Goal: Task Accomplishment & Management: Manage account settings

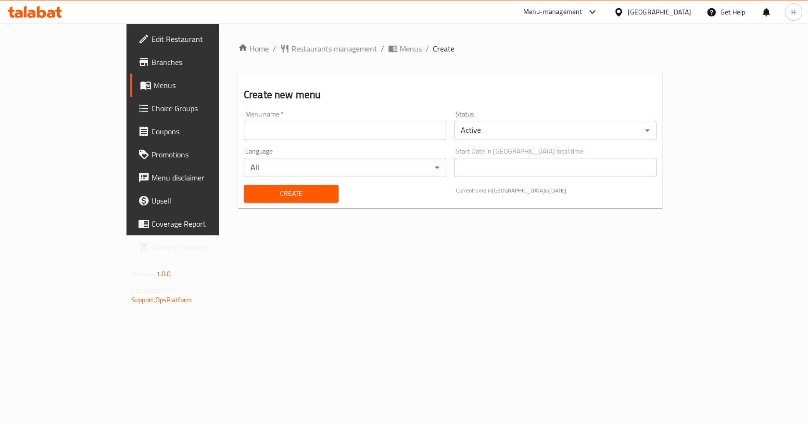
click at [244, 128] on input "text" at bounding box center [345, 130] width 203 height 19
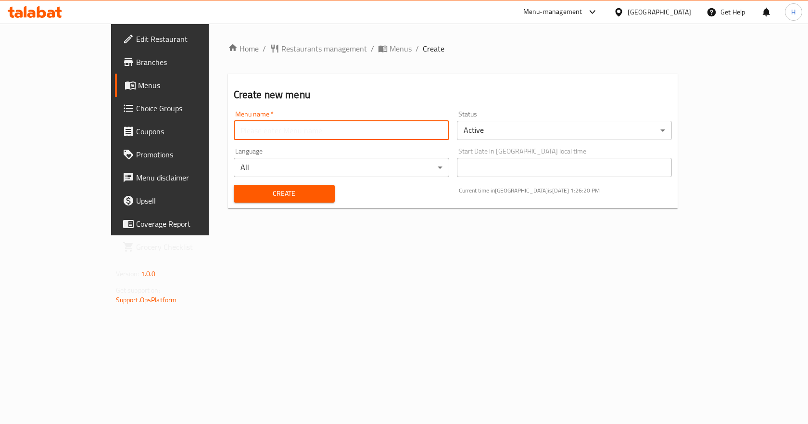
type input "Gazar"
click at [237, 181] on div "Create" at bounding box center [284, 193] width 113 height 29
click at [242, 193] on span "Create" at bounding box center [285, 194] width 86 height 12
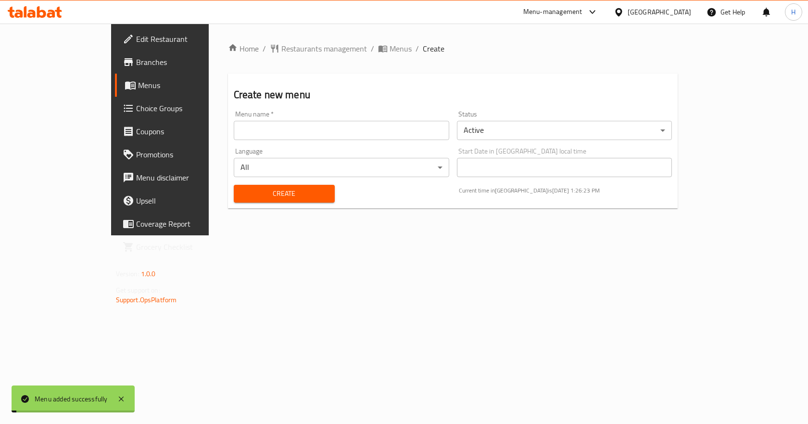
click at [390, 47] on span "Menus" at bounding box center [401, 49] width 22 height 12
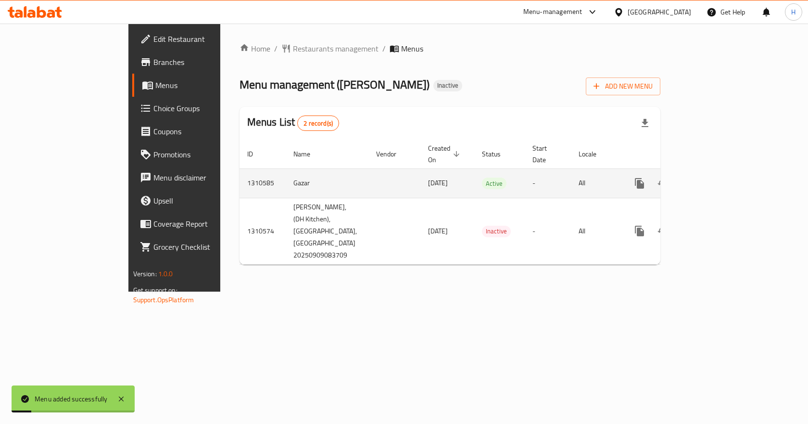
click at [714, 179] on icon "enhanced table" at bounding box center [709, 183] width 9 height 9
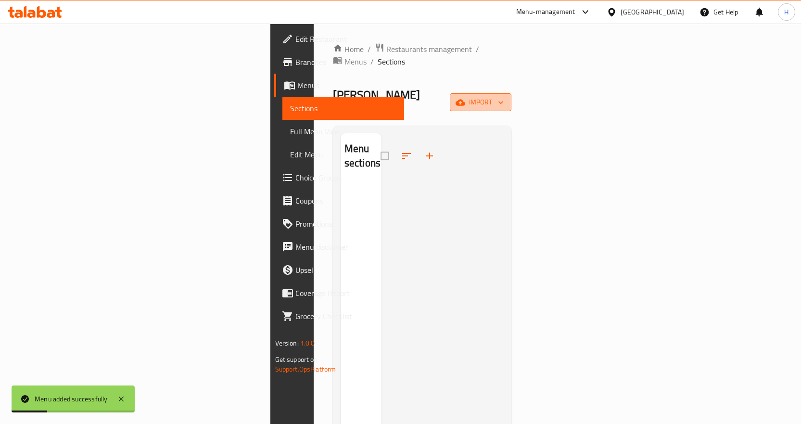
click at [504, 96] on span "import" at bounding box center [481, 102] width 46 height 12
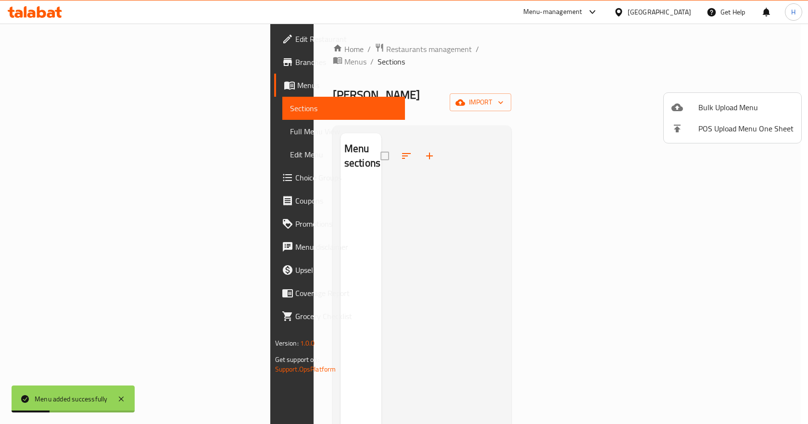
click at [744, 102] on span "Bulk Upload Menu" at bounding box center [746, 108] width 95 height 12
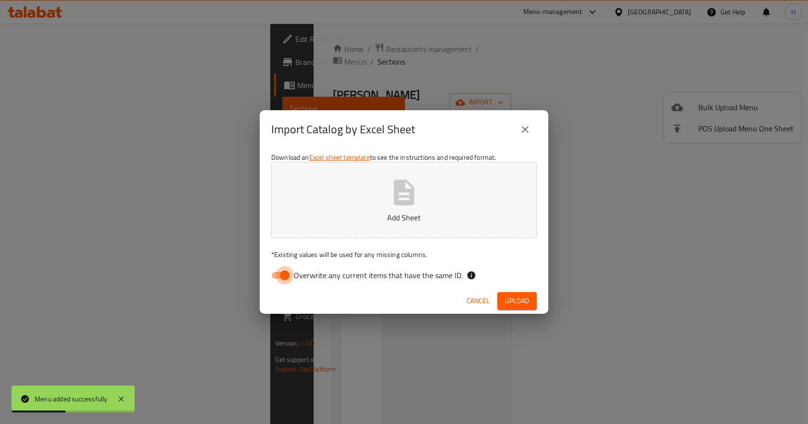
click at [288, 280] on input "Overwrite any current items that have the same ID." at bounding box center [284, 275] width 55 height 18
checkbox input "false"
click at [360, 193] on button "Add Sheet" at bounding box center [404, 200] width 266 height 76
click at [528, 301] on span "Upload" at bounding box center [517, 301] width 24 height 12
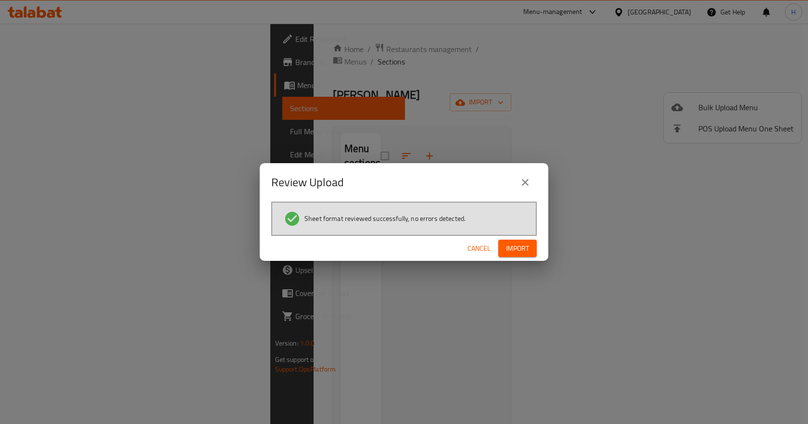
click at [500, 246] on button "Import" at bounding box center [518, 249] width 38 height 18
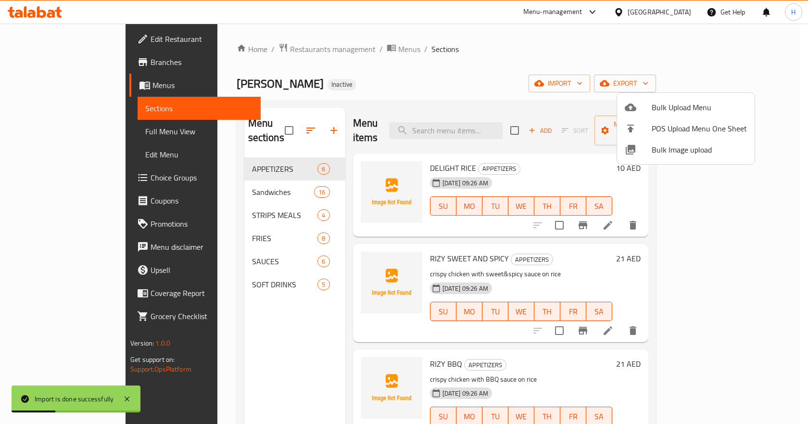
click at [662, 154] on span "Bulk Image upload" at bounding box center [699, 150] width 95 height 12
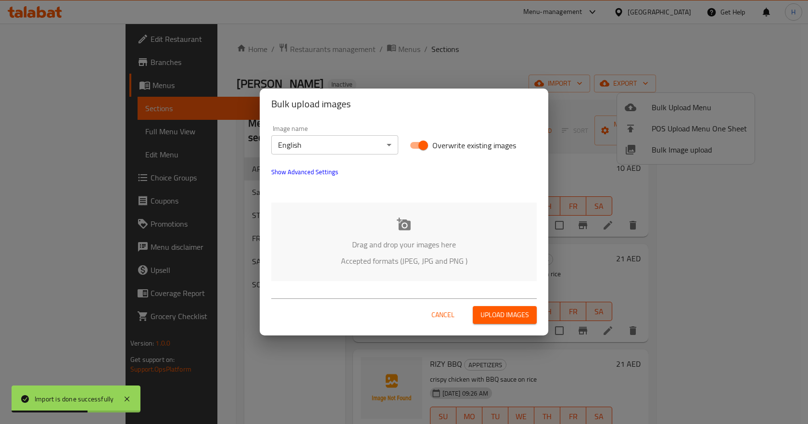
click at [371, 235] on div "Drag and drop your images here Accepted formats (JPEG, JPG and PNG )" at bounding box center [404, 242] width 266 height 78
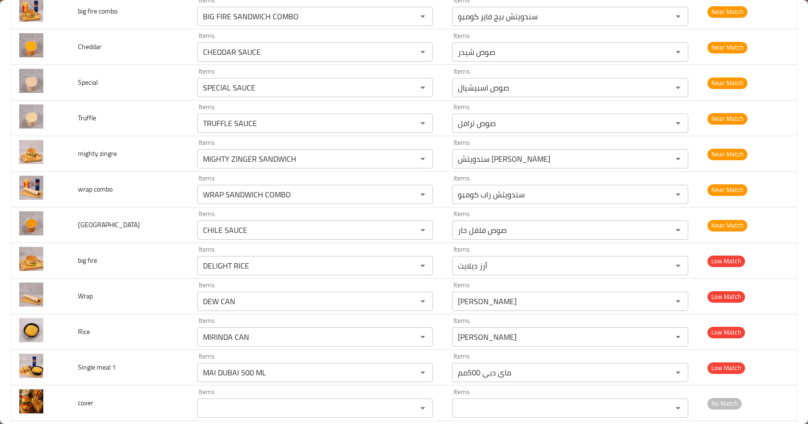
scroll to position [1155, 0]
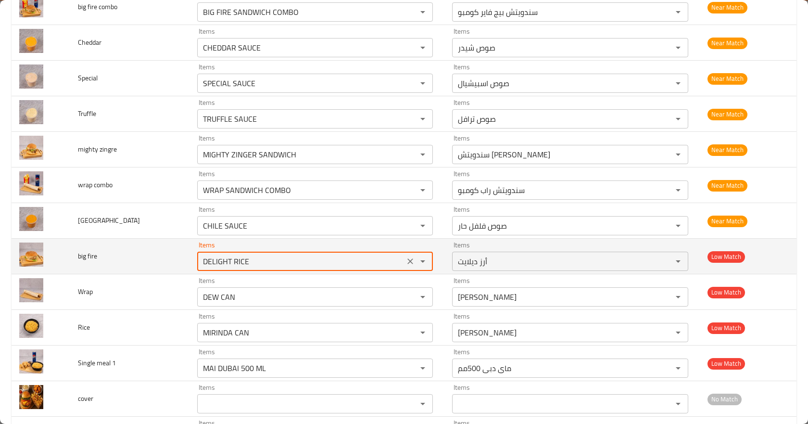
click at [230, 261] on fire "DELIGHT RICE" at bounding box center [301, 261] width 202 height 13
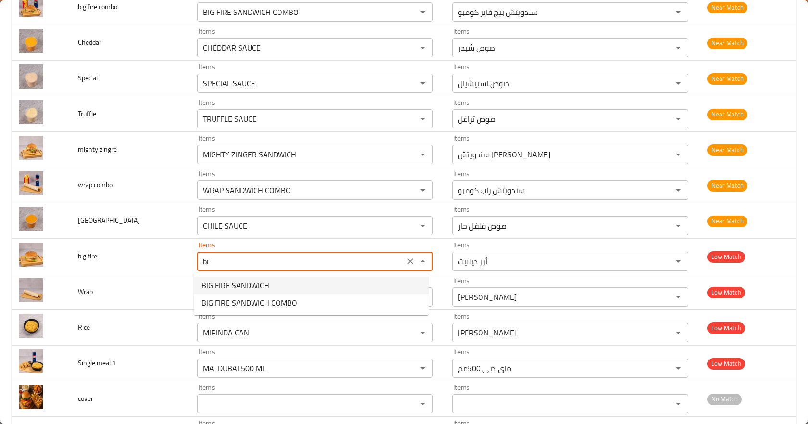
click at [229, 282] on span "BIG FIRE SANDWICH" at bounding box center [236, 286] width 68 height 12
type fire "BIG FIRE SANDWICH"
type fire-ar "سندويتش بيج فاير"
type fire "BIG FIRE SANDWICH"
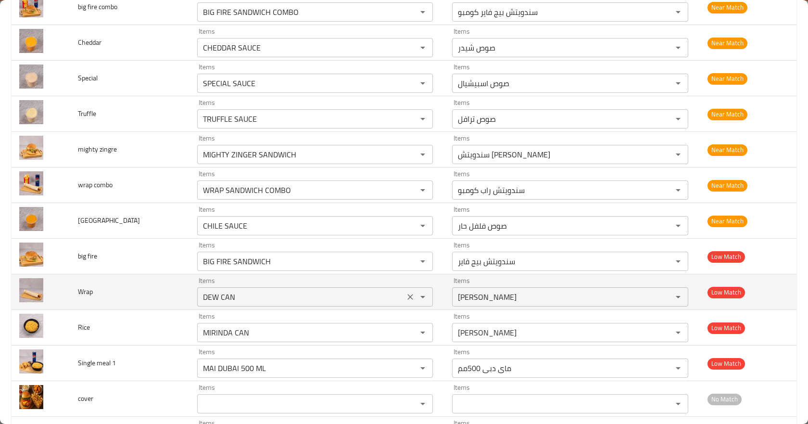
click at [227, 303] on input "DEW CAN" at bounding box center [301, 296] width 202 height 13
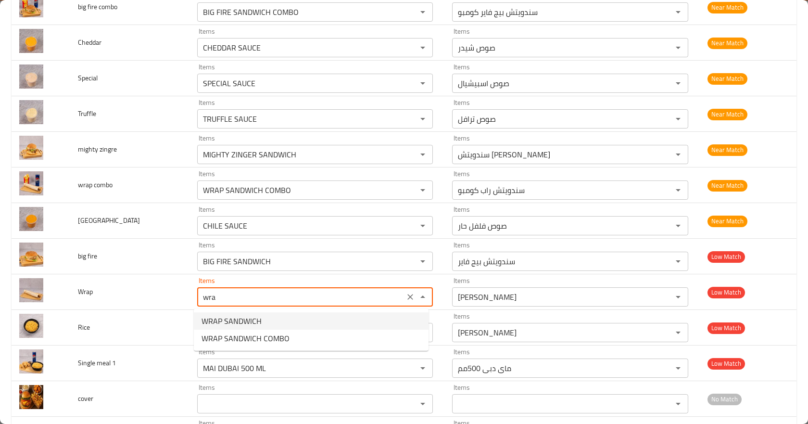
click at [234, 317] on span "WRAP SANDWICH" at bounding box center [232, 321] width 60 height 12
type input "WRAP SANDWICH"
type input "سندويتش راب"
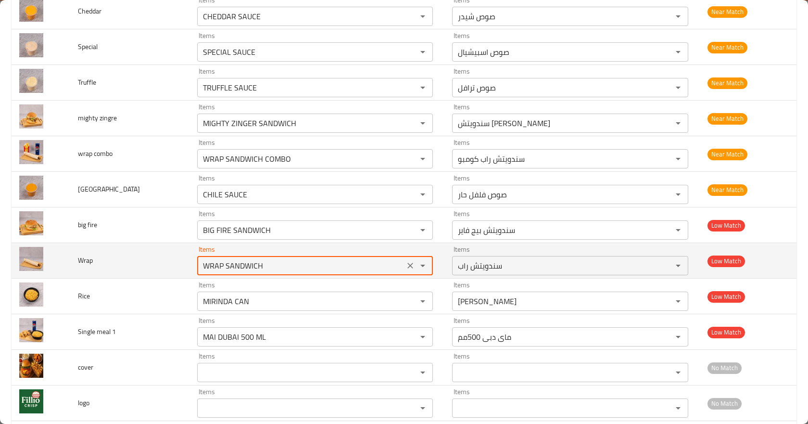
scroll to position [1203, 0]
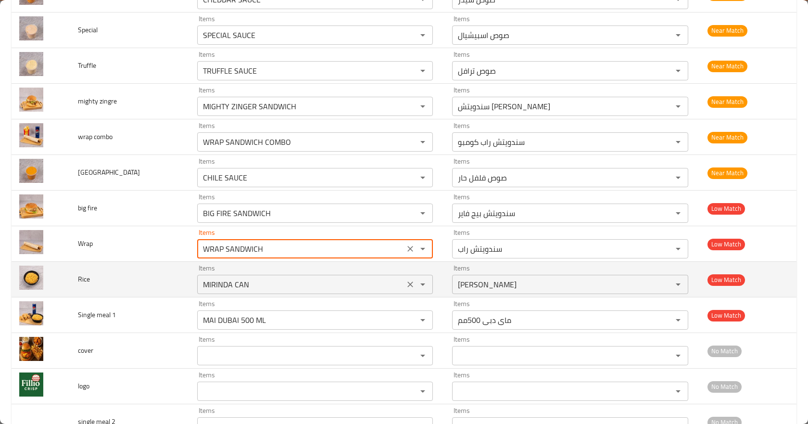
type input "WRAP SANDWICH"
click at [221, 282] on input "MIRINDA CAN" at bounding box center [301, 284] width 202 height 13
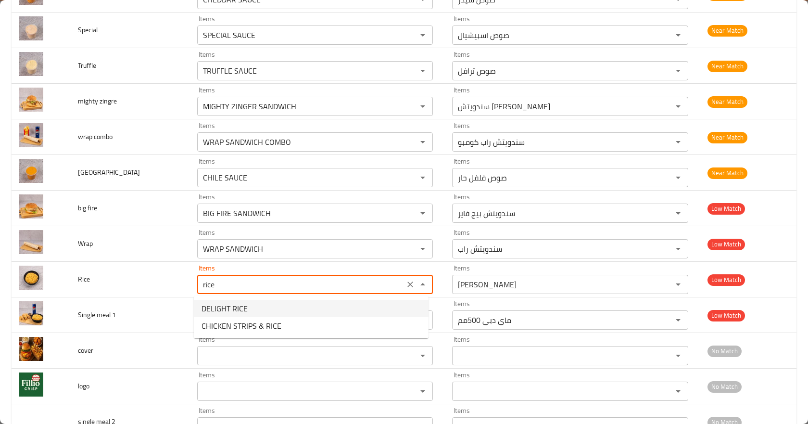
click at [229, 313] on span "DELIGHT RICE" at bounding box center [225, 309] width 46 height 12
type input "DELIGHT RICE"
type input "أرز ديلايت"
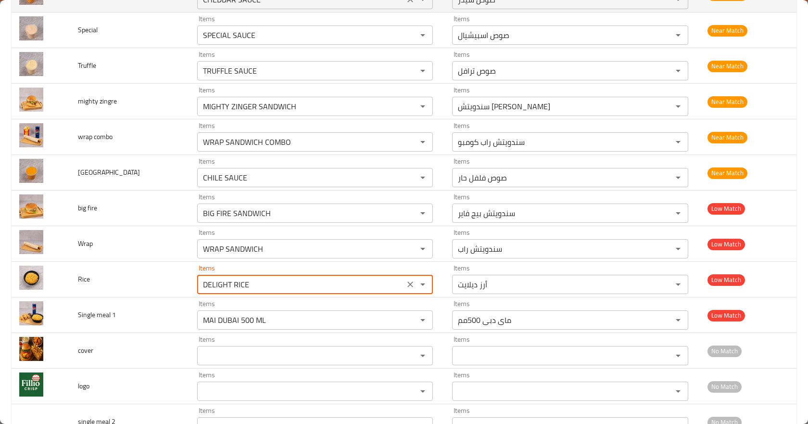
type input "DELIGHT RICE"
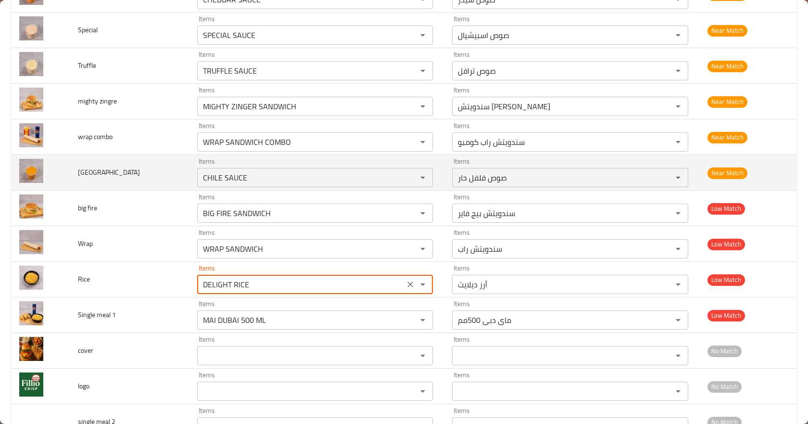
scroll to position [1251, 0]
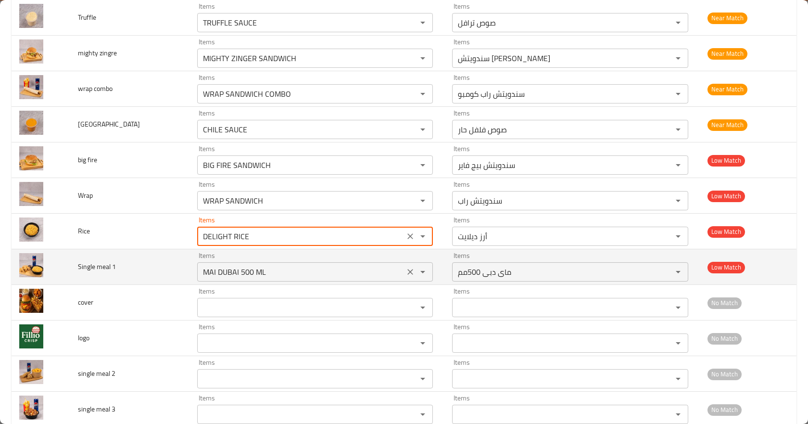
click at [410, 273] on icon "Clear" at bounding box center [411, 272] width 10 height 10
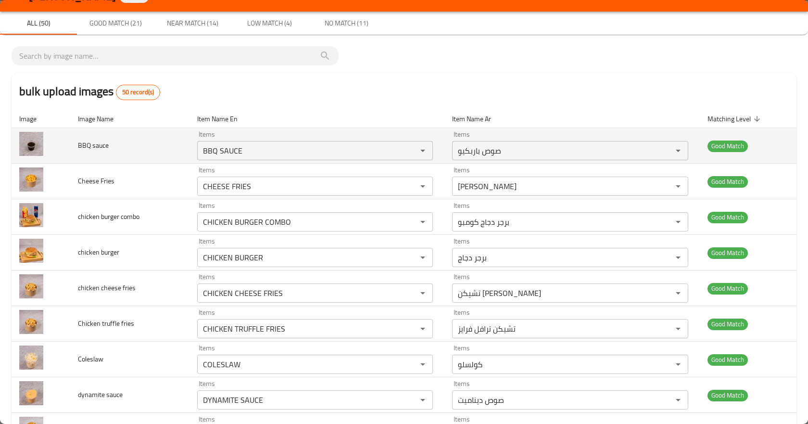
scroll to position [0, 0]
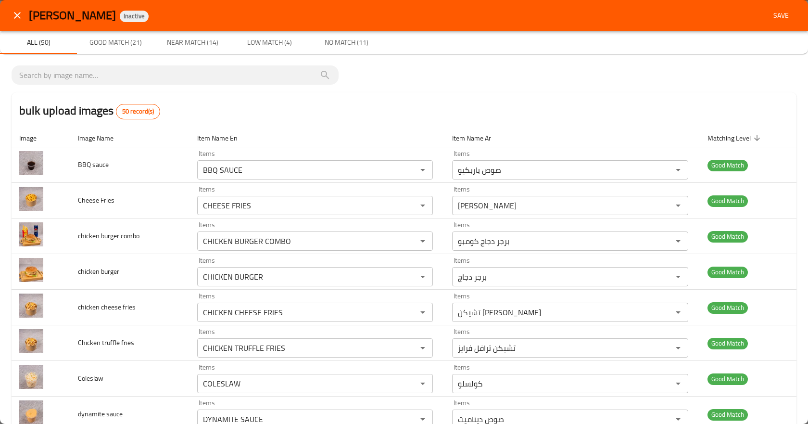
click at [770, 16] on span "Save" at bounding box center [781, 16] width 23 height 12
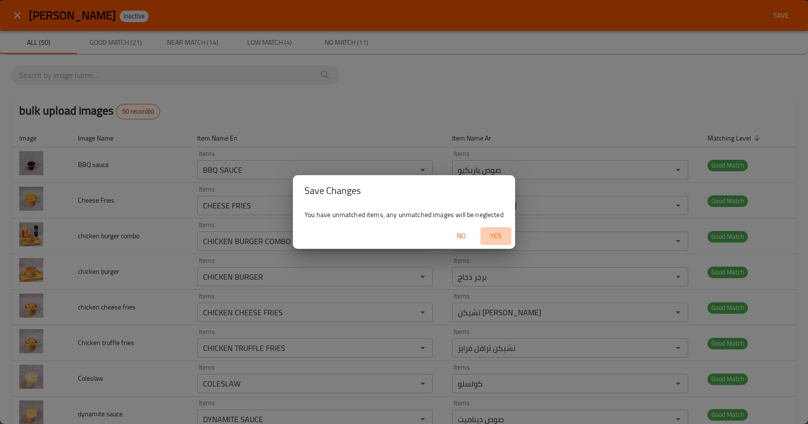
click at [496, 239] on span "Yes" at bounding box center [496, 236] width 23 height 12
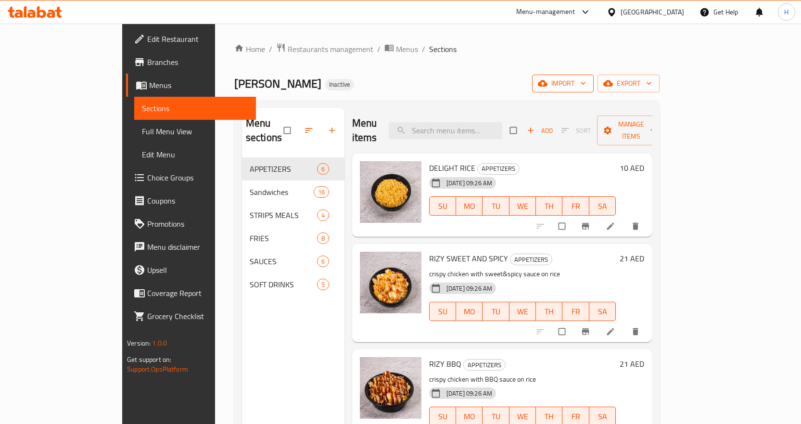
click at [594, 76] on button "import" at bounding box center [563, 84] width 62 height 18
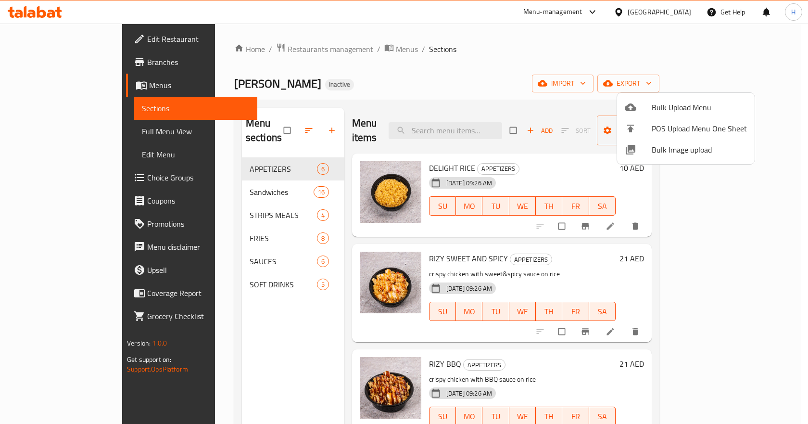
click at [672, 155] on span "Bulk Image upload" at bounding box center [699, 150] width 95 height 12
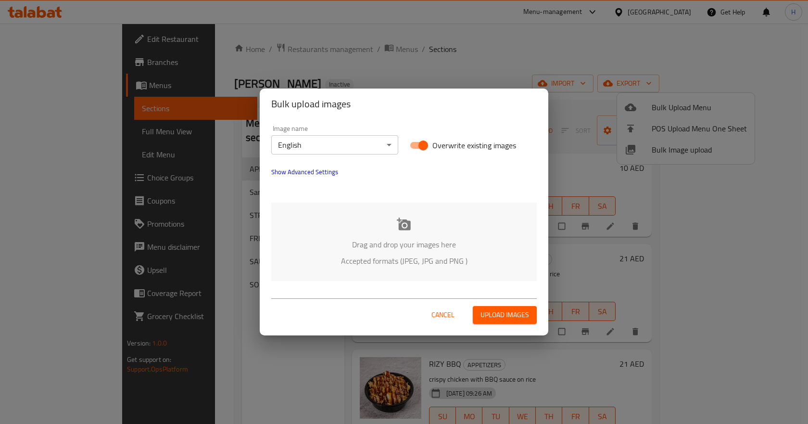
click at [419, 151] on input "Overwrite existing images" at bounding box center [423, 145] width 55 height 18
checkbox input "false"
click at [421, 247] on p "Drag and drop your images here" at bounding box center [404, 245] width 237 height 12
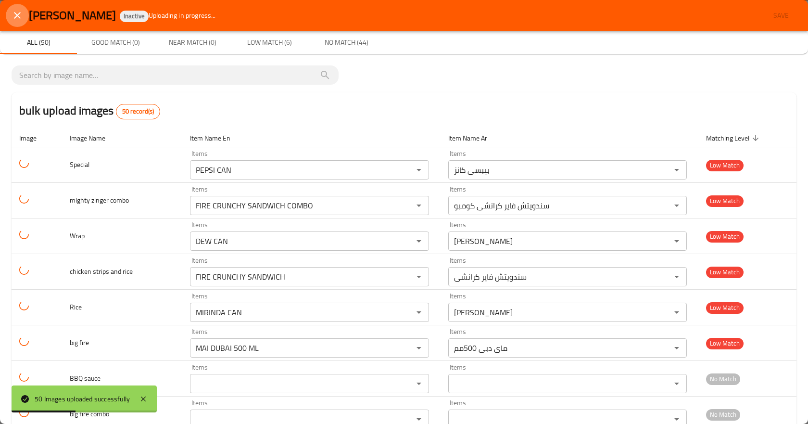
click at [21, 17] on icon "close" at bounding box center [18, 16] width 12 height 12
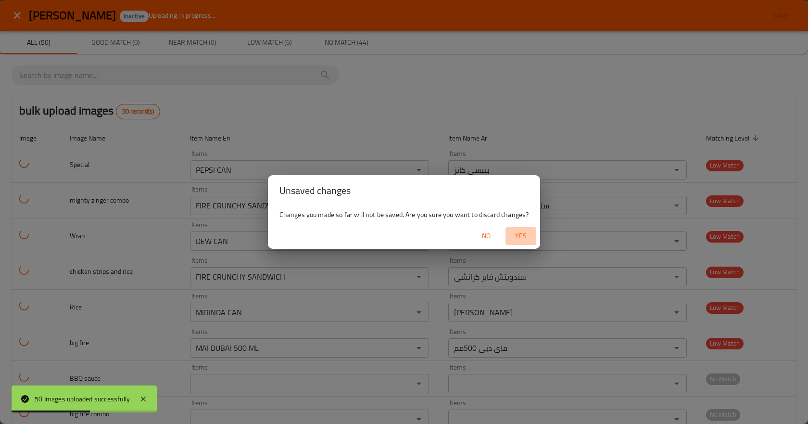
click at [522, 233] on span "Yes" at bounding box center [521, 236] width 23 height 12
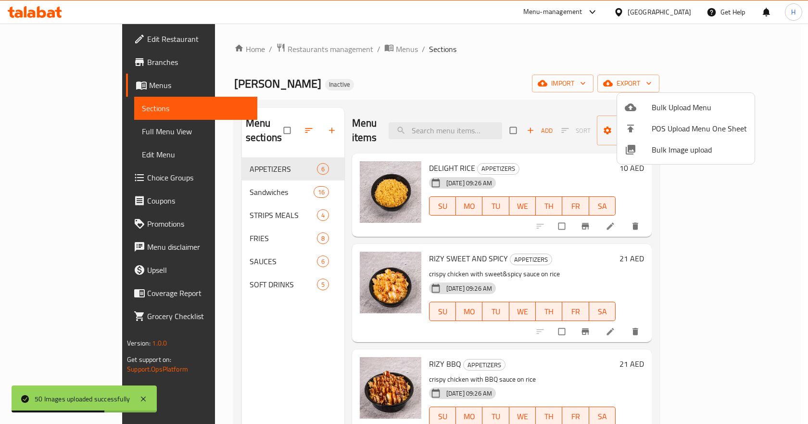
click at [218, 276] on div at bounding box center [404, 212] width 808 height 424
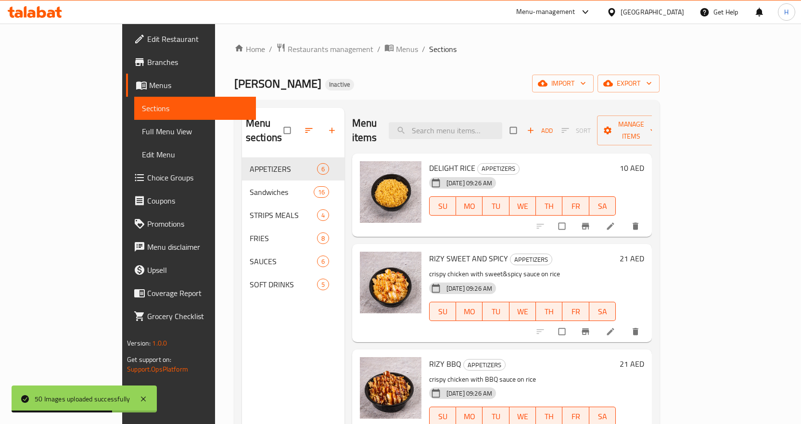
click at [250, 279] on span "SOFT DRINKS" at bounding box center [283, 285] width 67 height 12
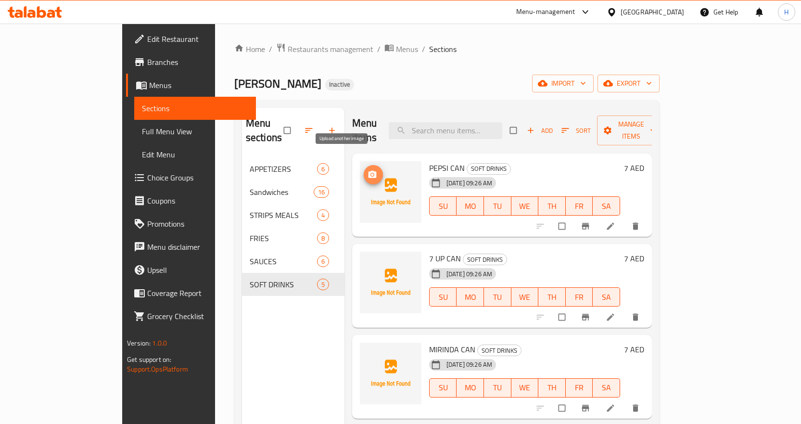
click at [364, 166] on button "upload picture" at bounding box center [373, 174] width 19 height 19
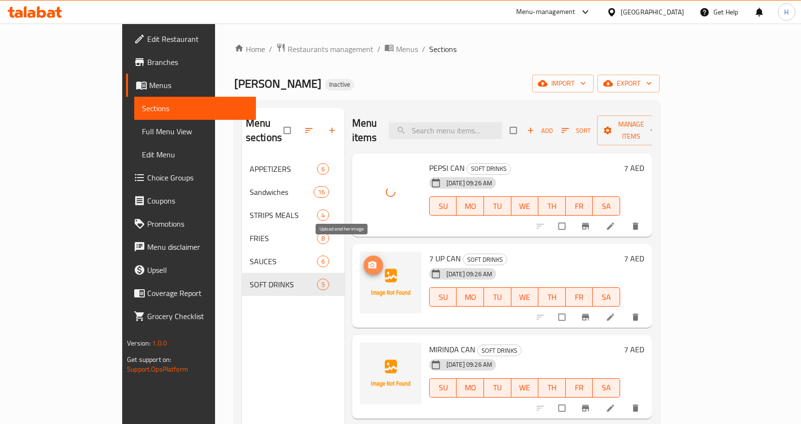
click at [369, 261] on icon "upload picture" at bounding box center [373, 264] width 8 height 7
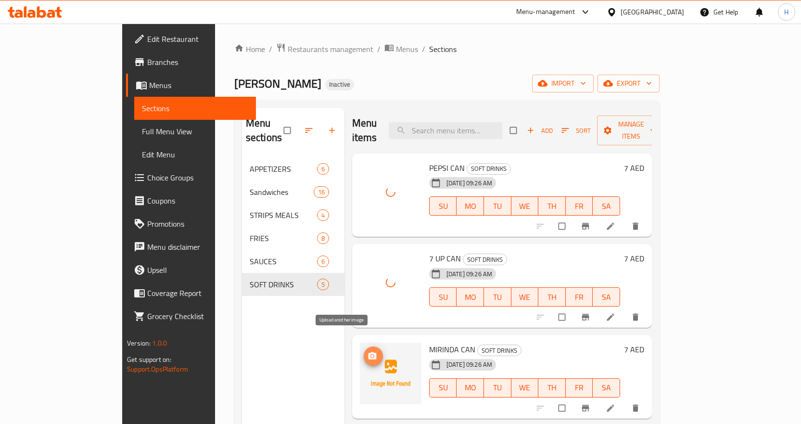
click at [368, 351] on icon "upload picture" at bounding box center [373, 356] width 10 height 10
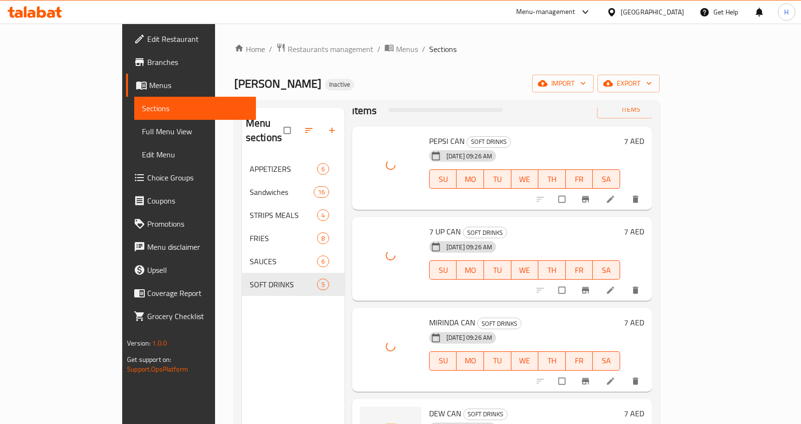
scroll to position [54, 0]
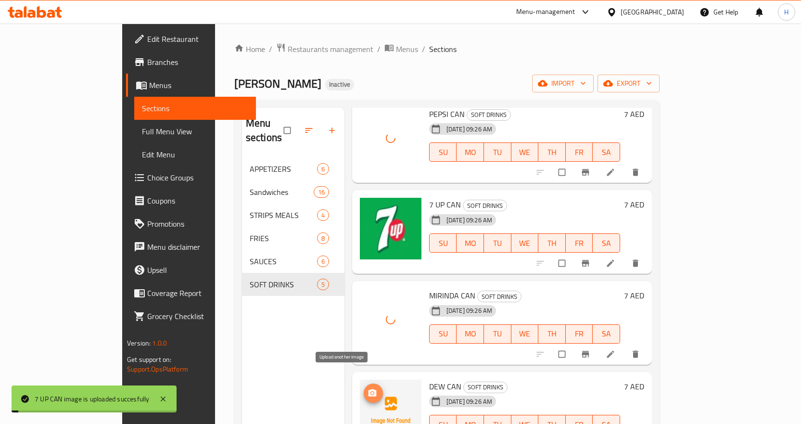
click at [364, 384] on button "upload picture" at bounding box center [373, 393] width 19 height 19
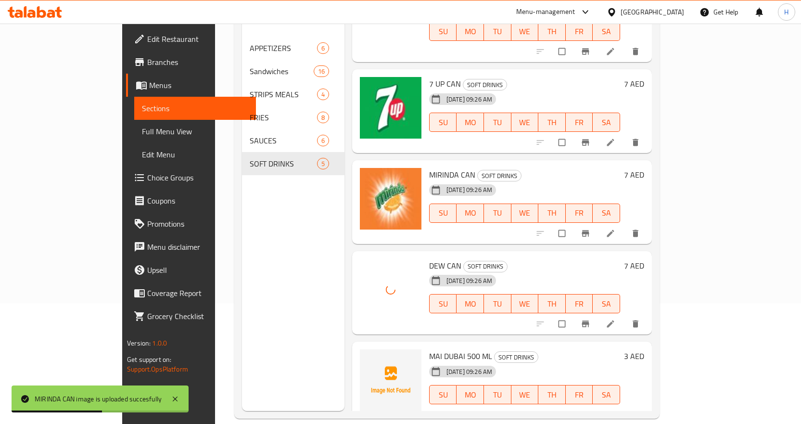
scroll to position [135, 0]
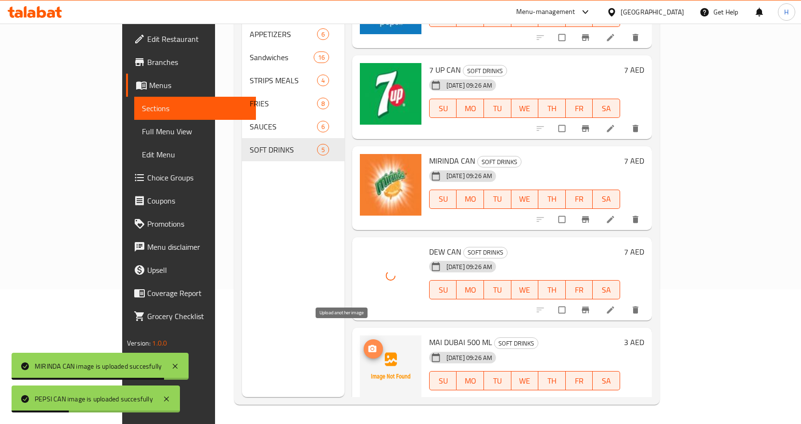
click at [369, 345] on icon "upload picture" at bounding box center [373, 348] width 8 height 7
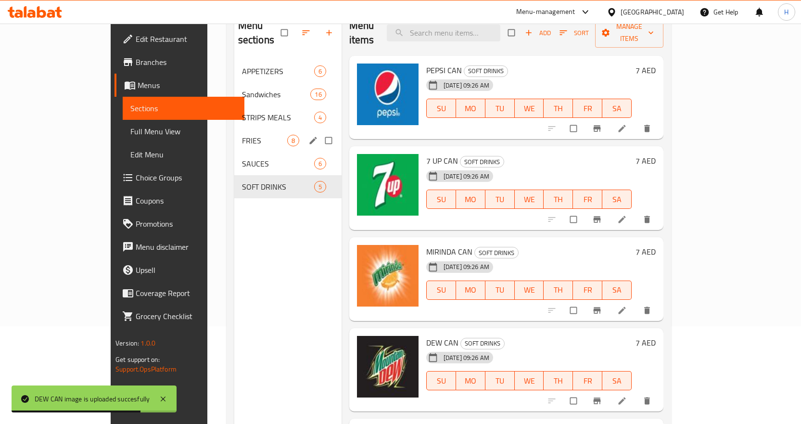
scroll to position [87, 0]
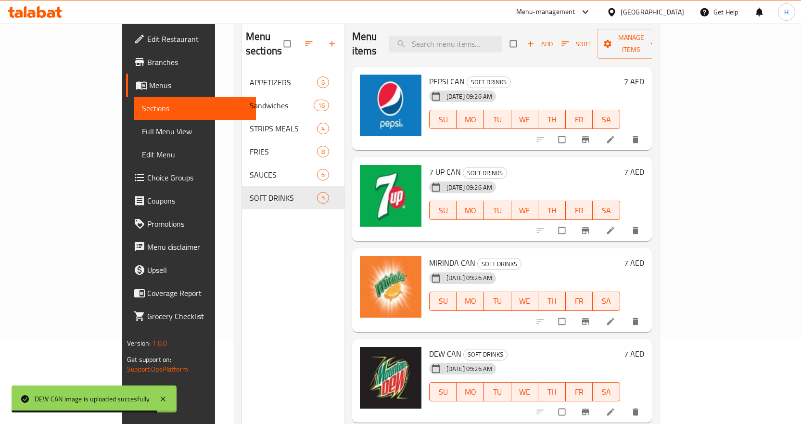
click at [142, 128] on span "Full Menu View" at bounding box center [195, 132] width 106 height 12
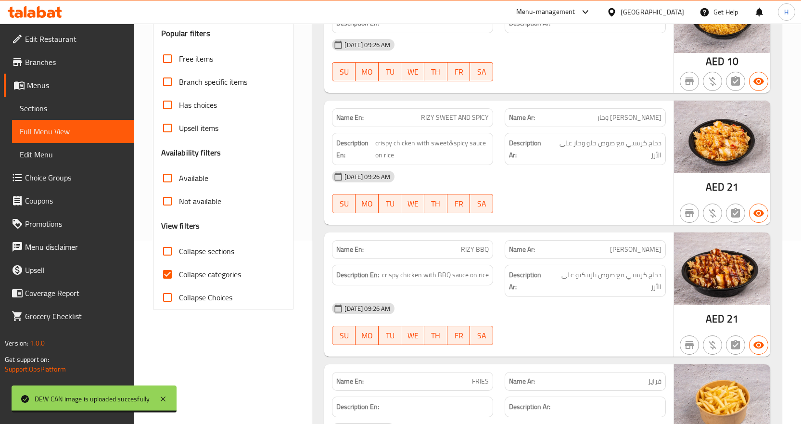
scroll to position [279, 0]
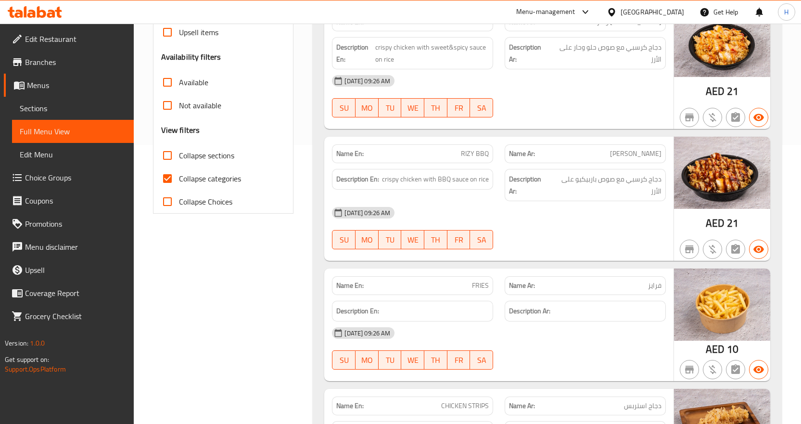
click at [222, 177] on span "Collapse categories" at bounding box center [210, 179] width 62 height 12
click at [179, 177] on input "Collapse categories" at bounding box center [167, 178] width 23 height 23
checkbox input "false"
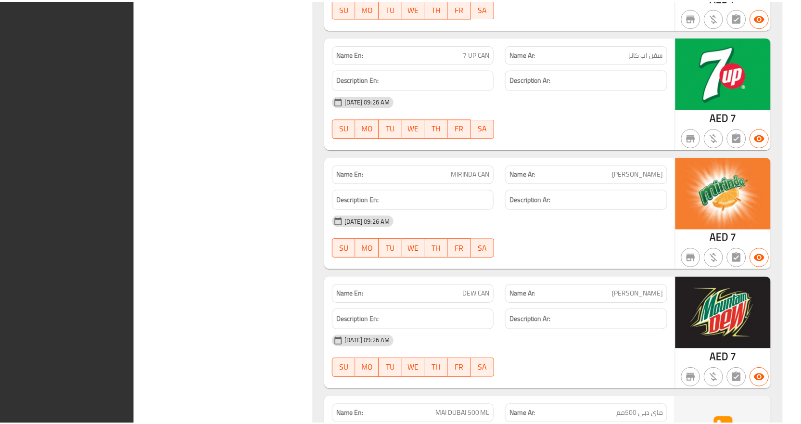
scroll to position [6003, 0]
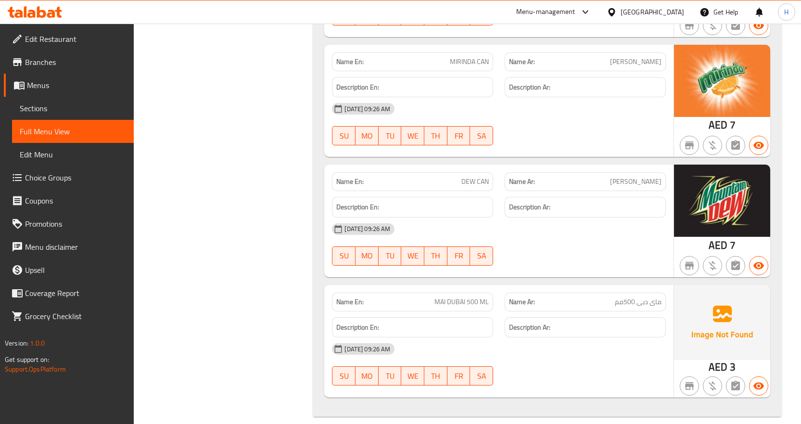
click at [627, 108] on div "[DATE] 09:26 AM" at bounding box center [499, 108] width 346 height 23
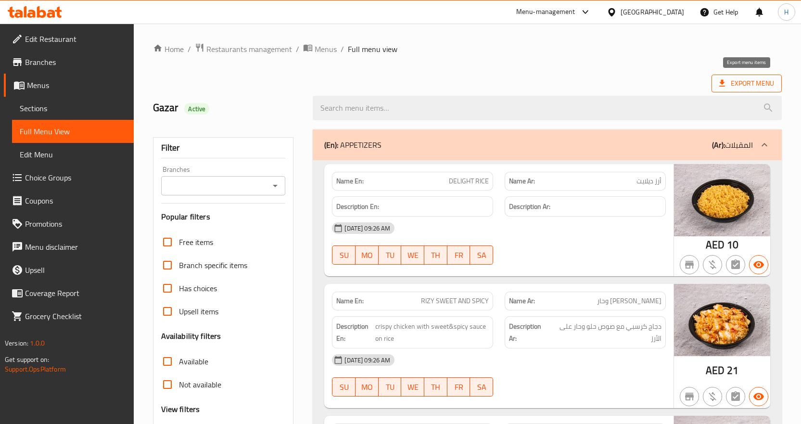
click at [741, 85] on span "Export Menu" at bounding box center [746, 83] width 55 height 12
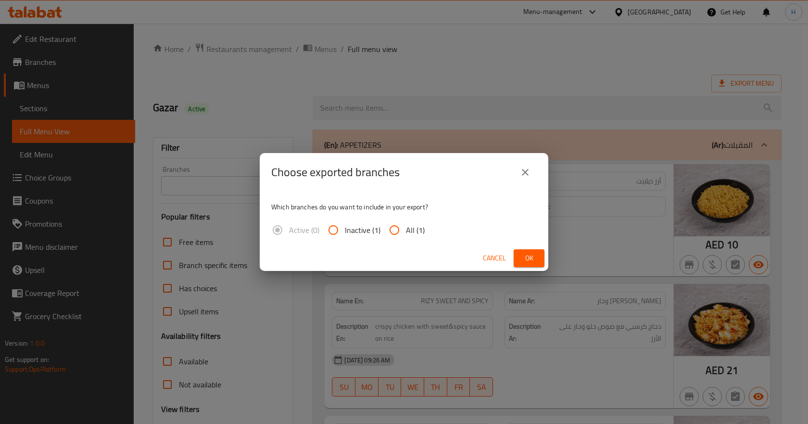
click at [412, 235] on span "All (1)" at bounding box center [415, 230] width 19 height 12
click at [406, 235] on input "All (1)" at bounding box center [394, 229] width 23 height 23
radio input "true"
click at [527, 253] on span "Ok" at bounding box center [529, 258] width 15 height 12
